Goal: Transaction & Acquisition: Book appointment/travel/reservation

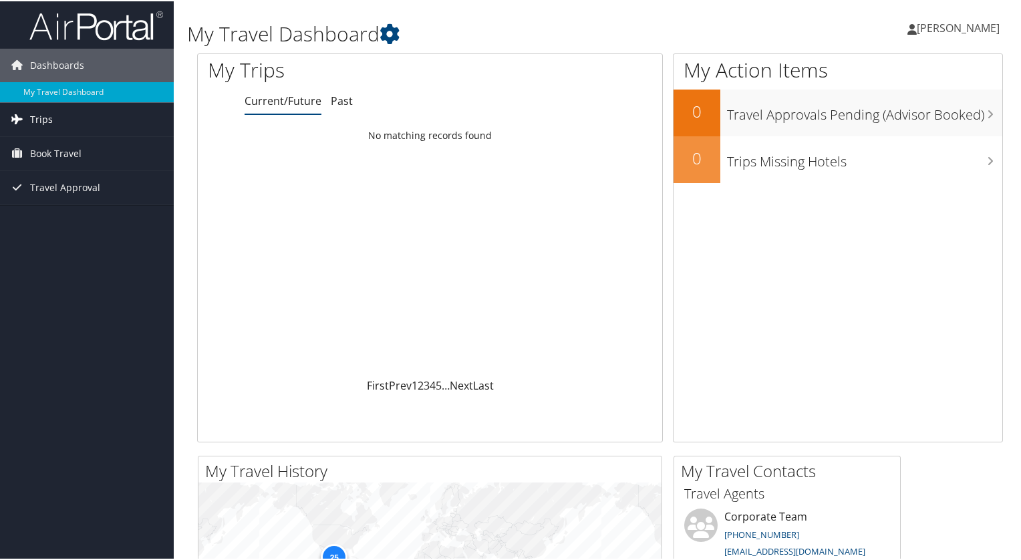
click at [51, 120] on span "Trips" at bounding box center [41, 118] width 23 height 33
click at [61, 215] on span "Book Travel" at bounding box center [55, 212] width 51 height 33
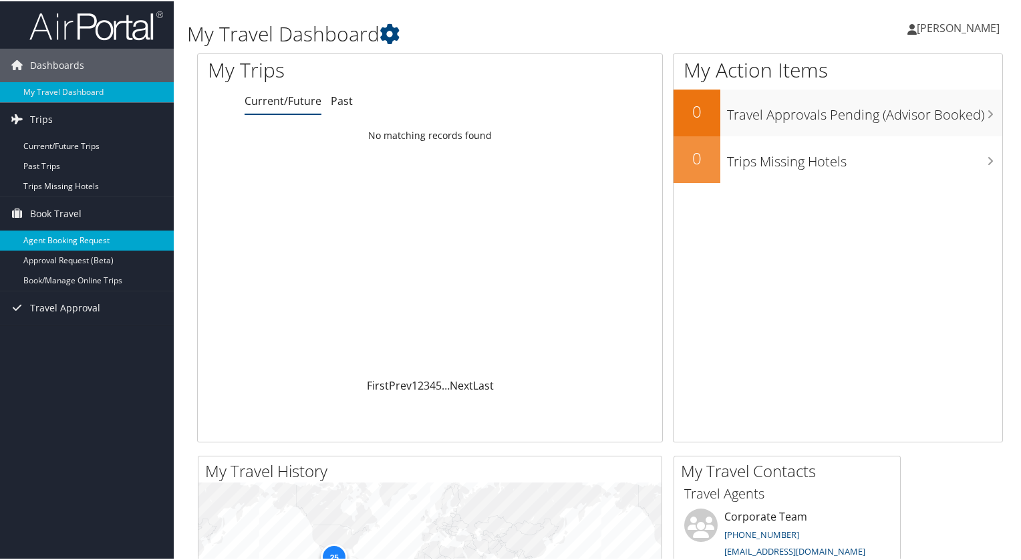
click at [61, 236] on link "Agent Booking Request" at bounding box center [87, 239] width 174 height 20
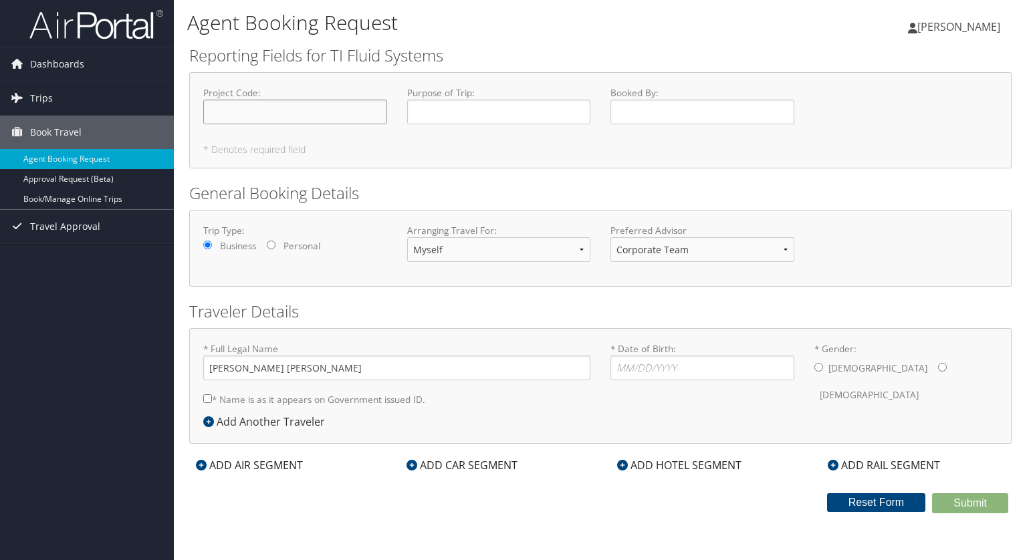
click at [305, 111] on input "Project Code : Required" at bounding box center [295, 112] width 184 height 25
click at [564, 260] on select "Myself Another Traveler Guest Traveler" at bounding box center [499, 249] width 184 height 25
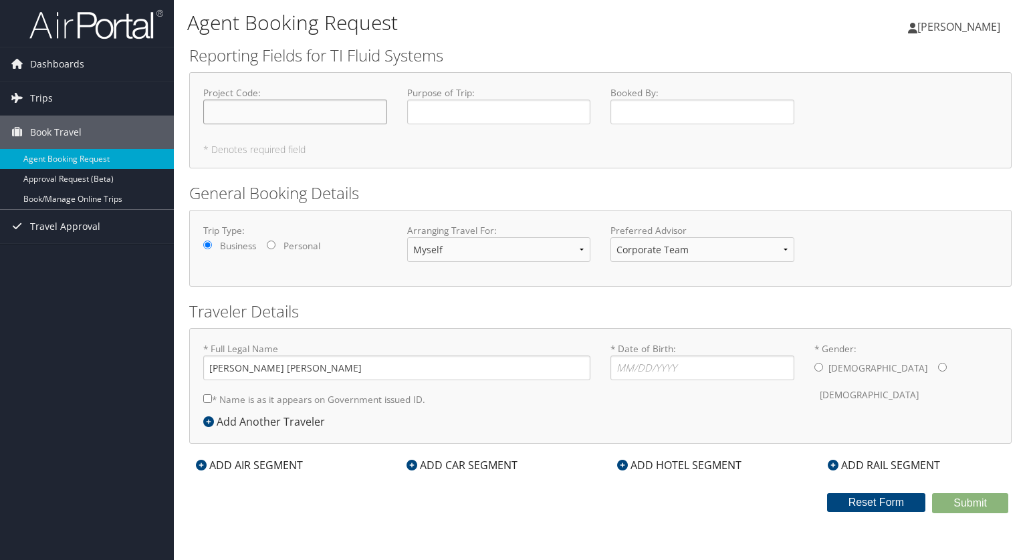
drag, startPoint x: 325, startPoint y: 113, endPoint x: 583, endPoint y: 159, distance: 262.7
click at [583, 159] on div "Project Code : Required Purpose of Trip : Required Booked By : Required * Denot…" at bounding box center [600, 120] width 822 height 96
click at [235, 463] on div "ADD AIR SEGMENT" at bounding box center [249, 465] width 120 height 16
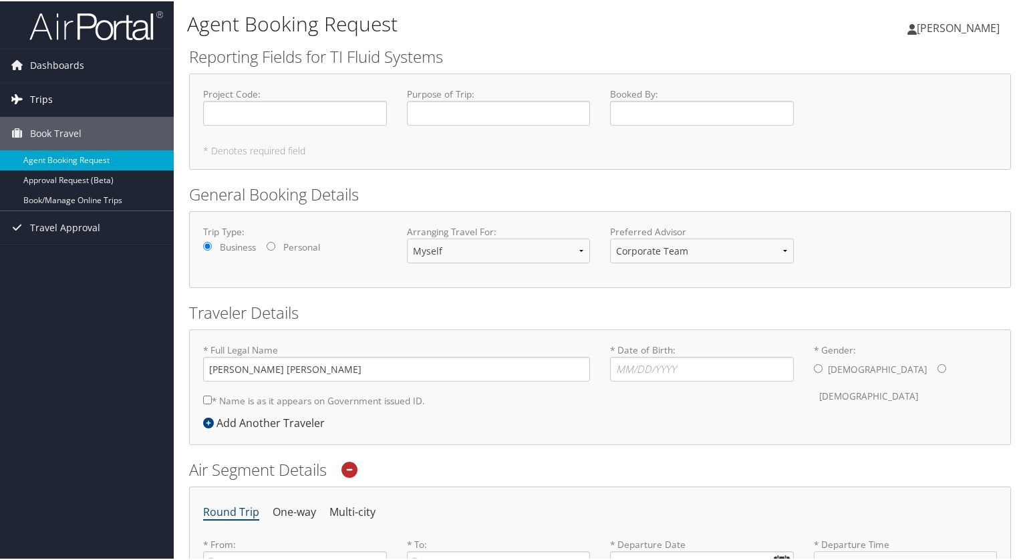
click at [53, 98] on link "Trips" at bounding box center [87, 98] width 174 height 33
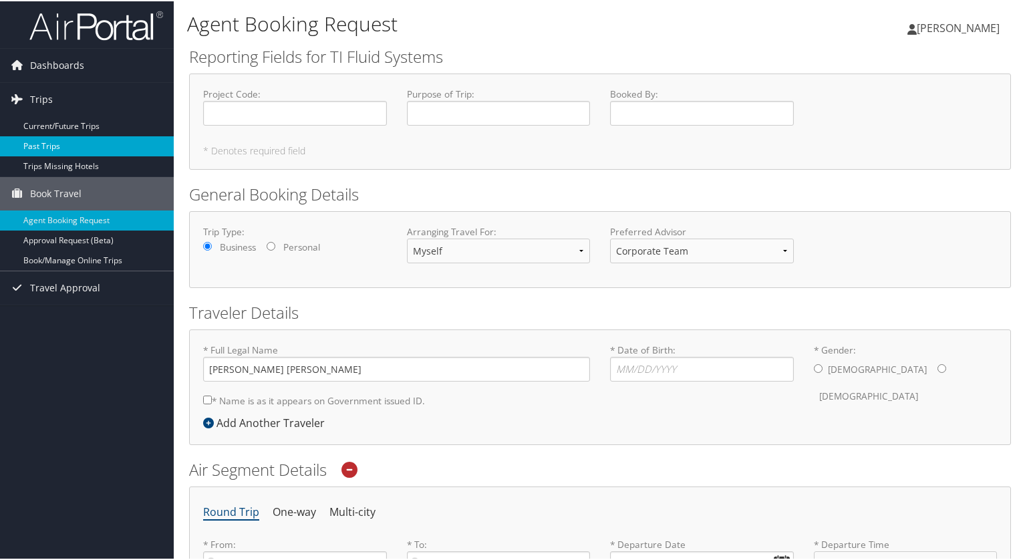
click at [60, 143] on link "Past Trips" at bounding box center [87, 145] width 174 height 20
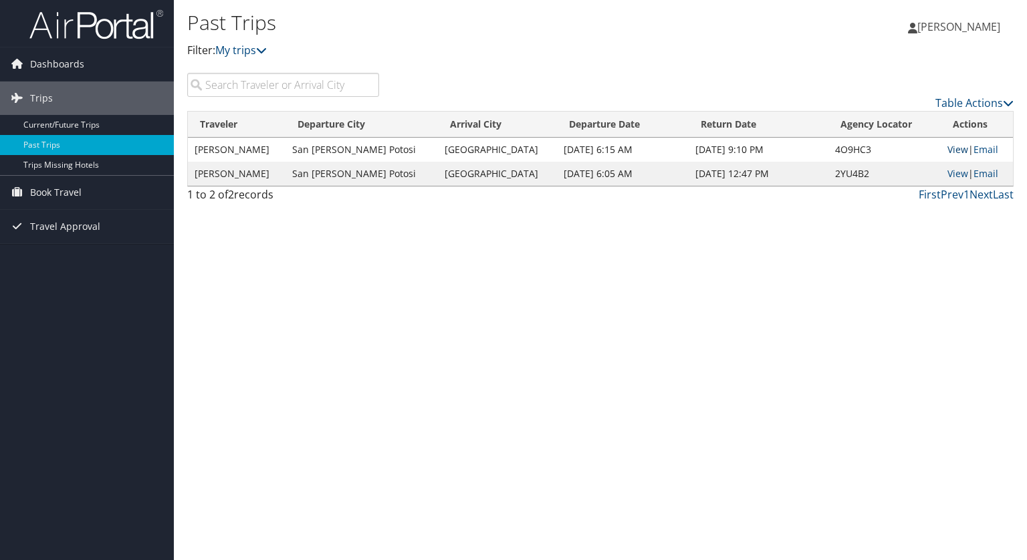
click at [949, 150] on link "View" at bounding box center [957, 149] width 21 height 13
click at [52, 191] on span "Book Travel" at bounding box center [55, 192] width 51 height 33
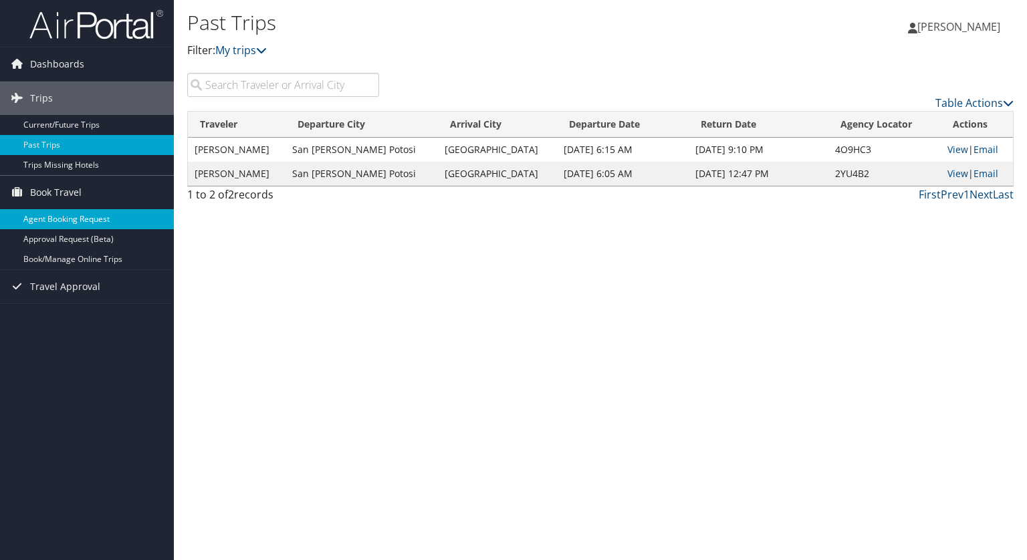
click at [102, 213] on link "Agent Booking Request" at bounding box center [87, 219] width 174 height 20
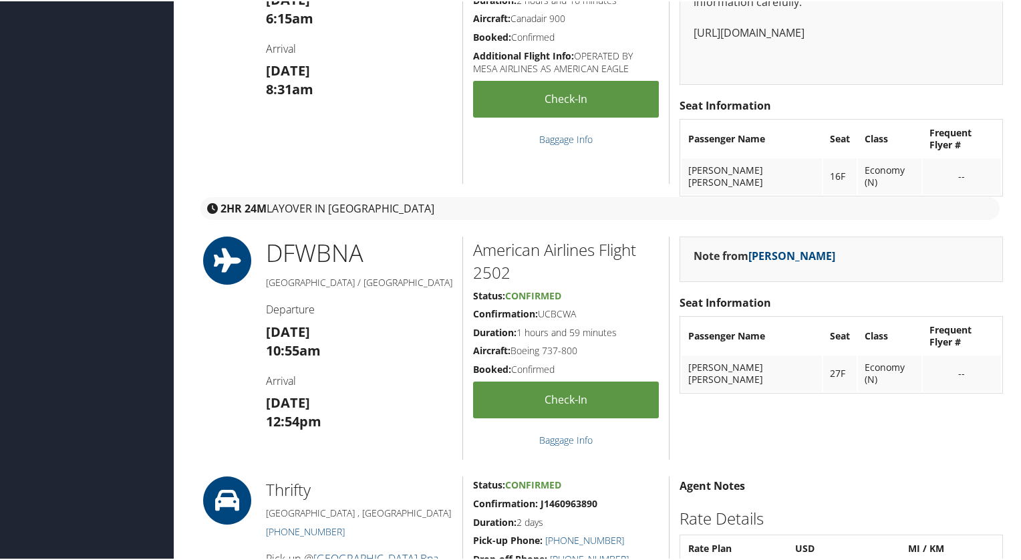
scroll to position [610, 0]
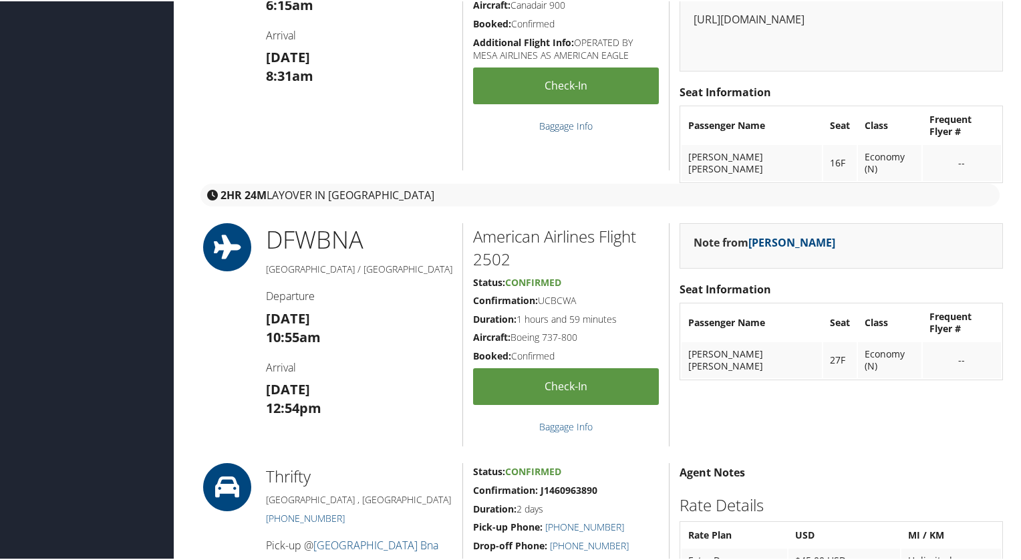
drag, startPoint x: 0, startPoint y: 0, endPoint x: 563, endPoint y: 122, distance: 575.7
click at [235, 323] on div "DFW BNA Dallas / Nashville Departure Mon 09 Sep 10:55am Arrival Mon 09 Sep 12:5…" at bounding box center [600, 333] width 826 height 223
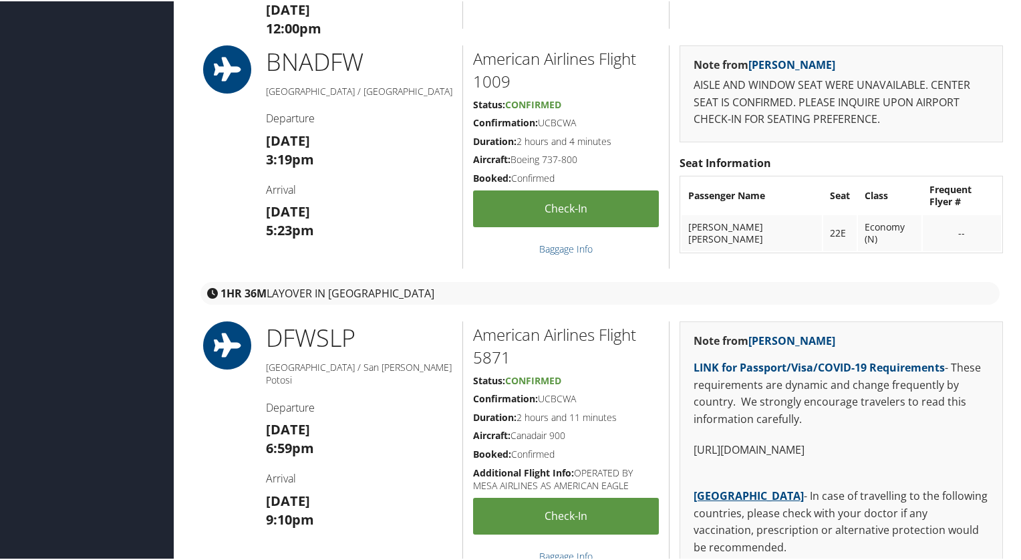
scroll to position [1577, 0]
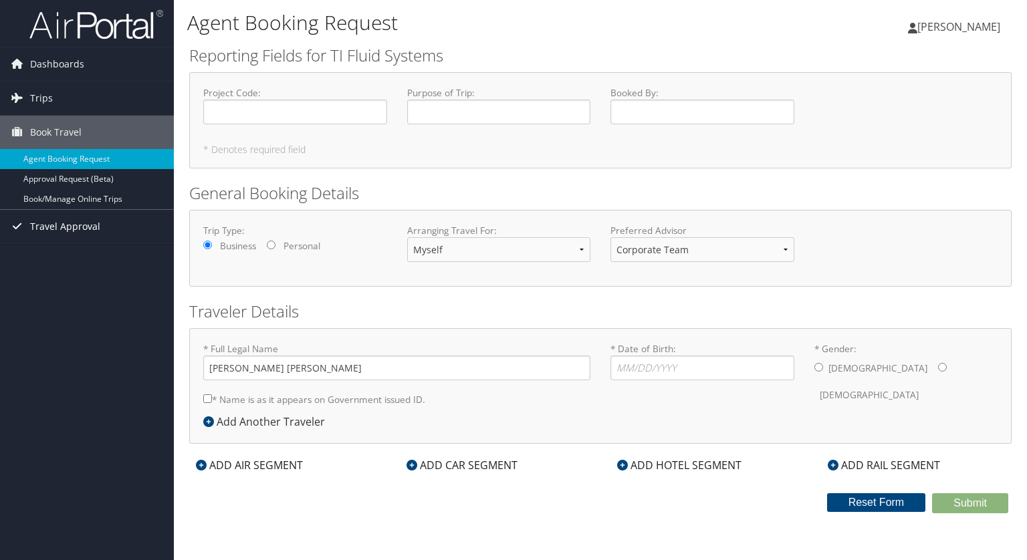
click at [79, 229] on span "Travel Approval" at bounding box center [65, 226] width 70 height 33
click at [262, 471] on div "ADD AIR SEGMENT" at bounding box center [249, 465] width 120 height 16
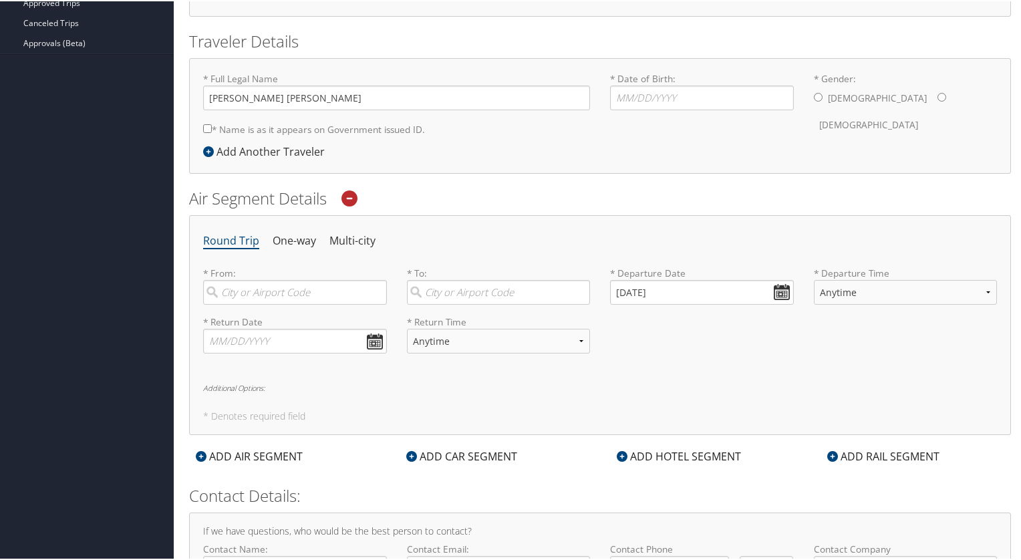
scroll to position [275, 0]
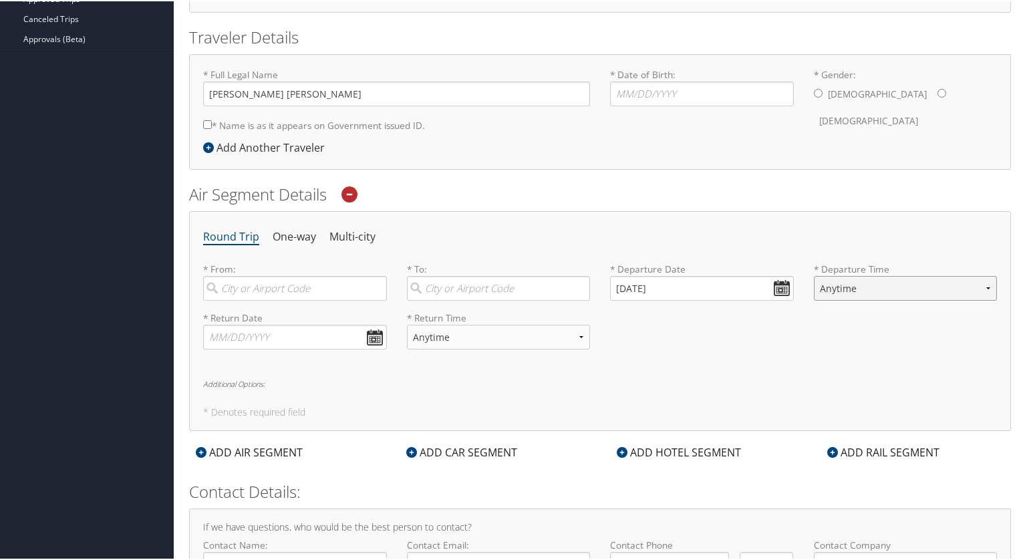
click at [890, 283] on select "Anytime Early Morning (5AM-7AM) Morning (7AM-12PM) Afternoon (12PM-5PM) Evening…" at bounding box center [906, 287] width 184 height 25
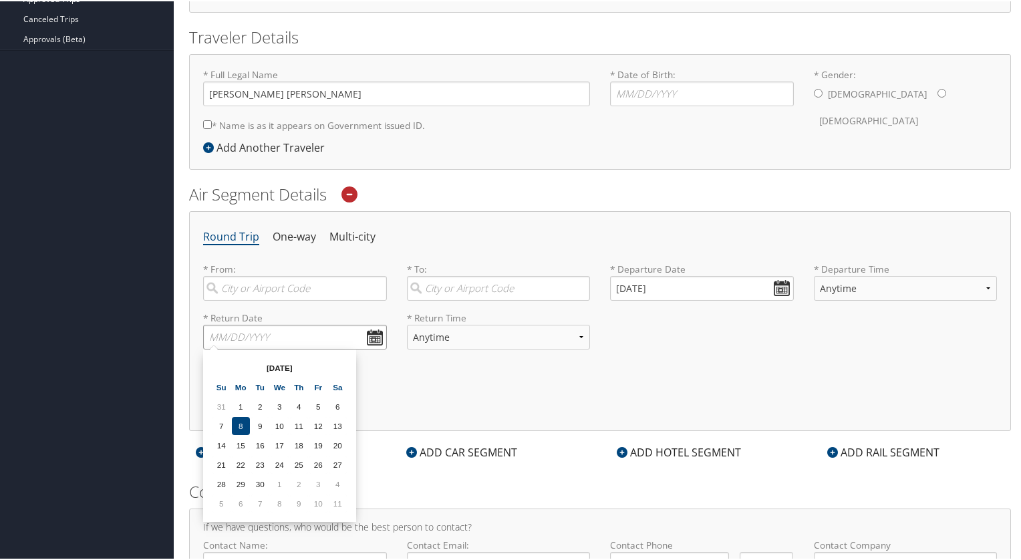
click at [373, 336] on input "text" at bounding box center [295, 335] width 184 height 25
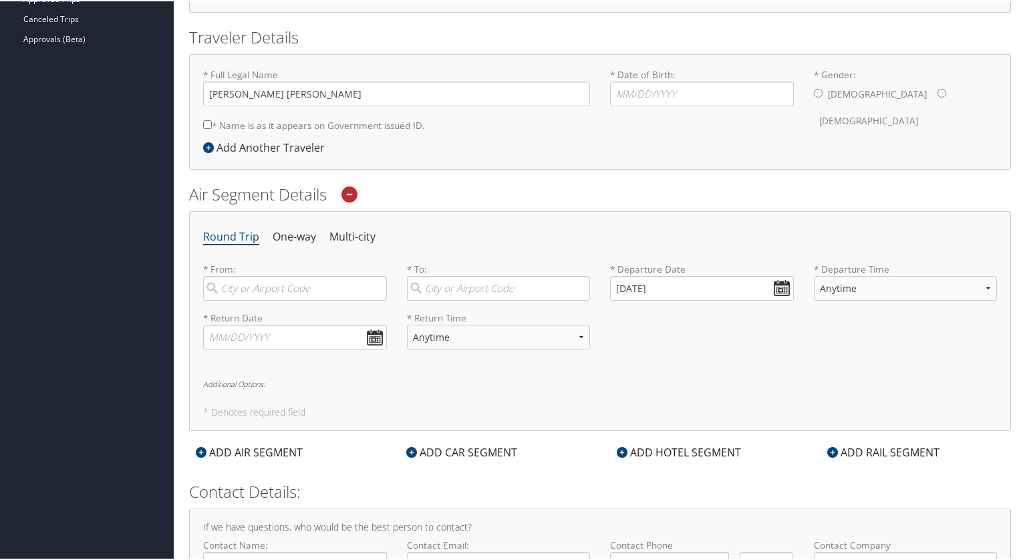
click at [464, 380] on h6 "Additional Options:" at bounding box center [600, 382] width 794 height 7
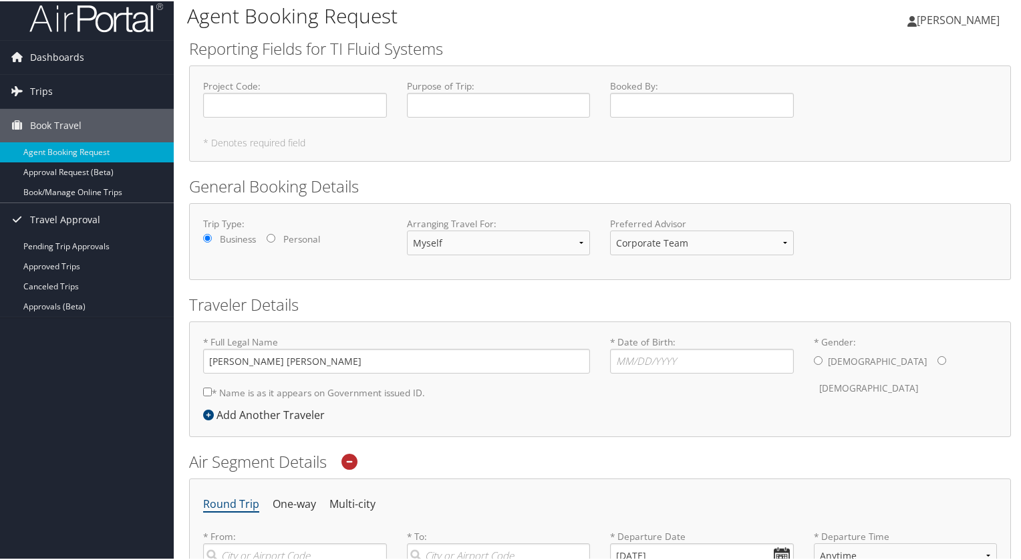
scroll to position [0, 0]
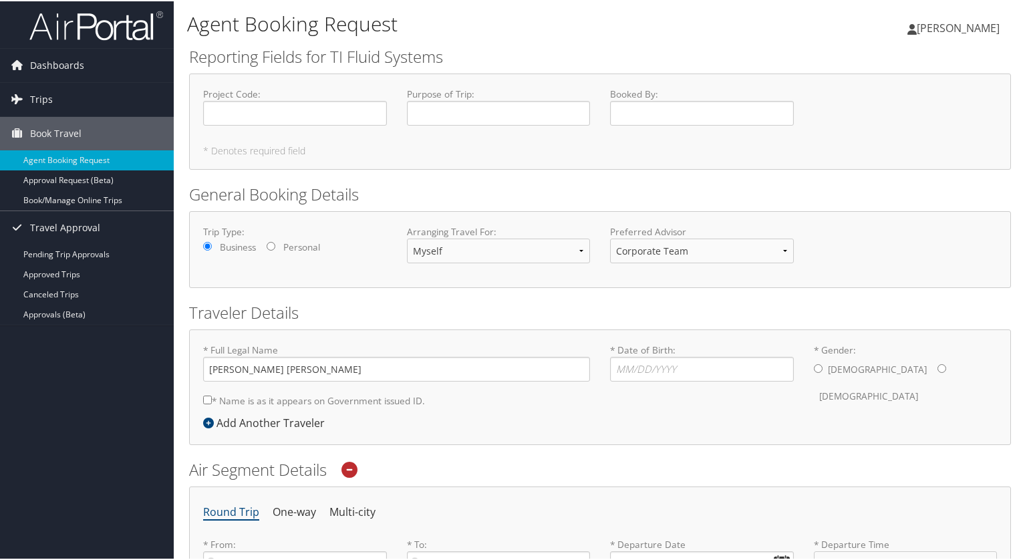
click at [86, 30] on img at bounding box center [96, 24] width 134 height 31
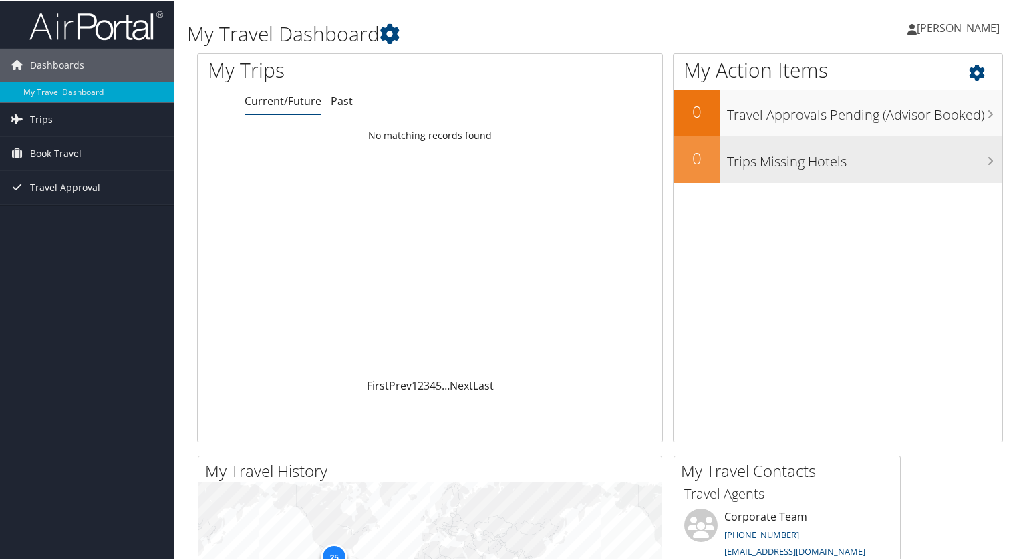
click at [586, 400] on div "My Trips Current/Future Past Loading... No matching records found First Prev 1 …" at bounding box center [430, 246] width 466 height 389
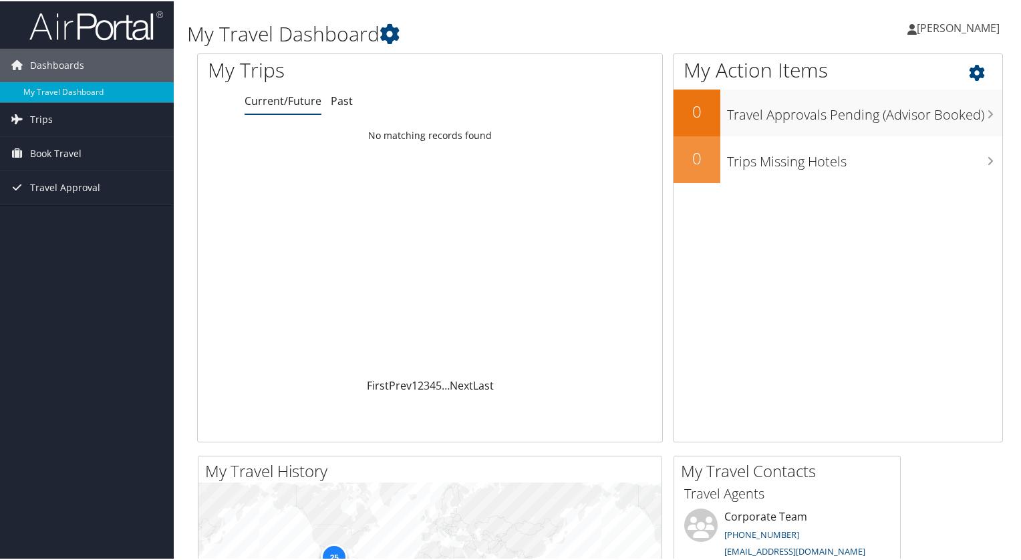
click at [798, 235] on div "My Action Items 0 Travel Approvals Pending (Advisor Booked) 0 Trips Missing Hot…" at bounding box center [843, 253] width 340 height 402
